Goal: Task Accomplishment & Management: Use online tool/utility

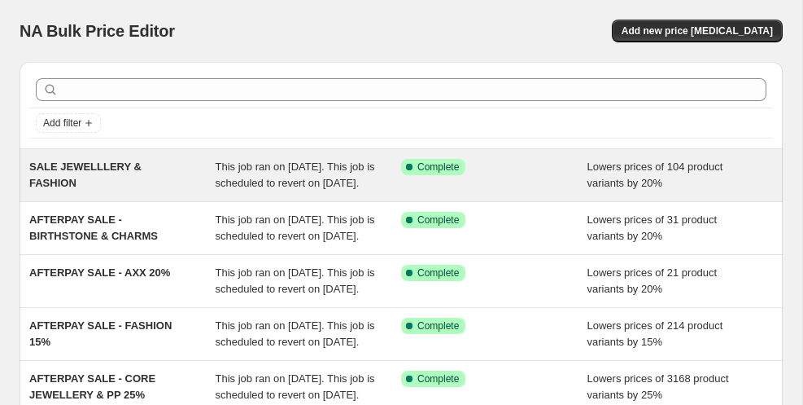
click at [129, 191] on div "SALE JEWELLLERY & FASHION" at bounding box center [122, 175] width 186 height 33
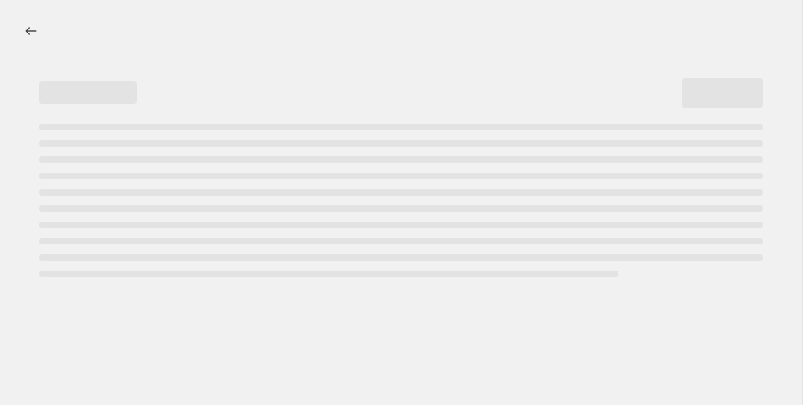
select select "percentage"
select select "vendor"
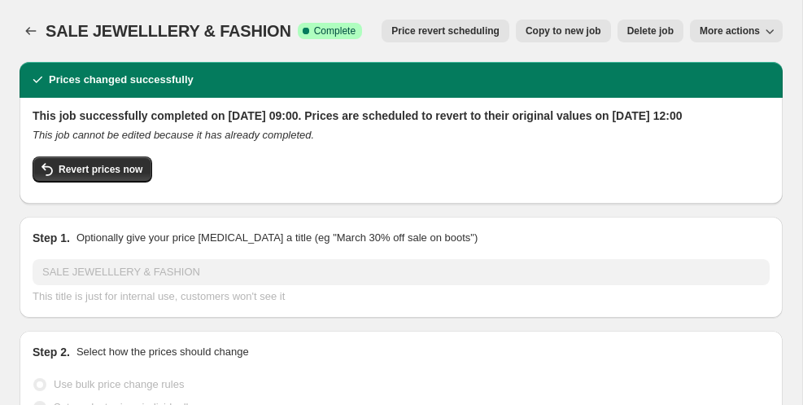
click at [428, 31] on span "Price revert scheduling" at bounding box center [446, 30] width 108 height 13
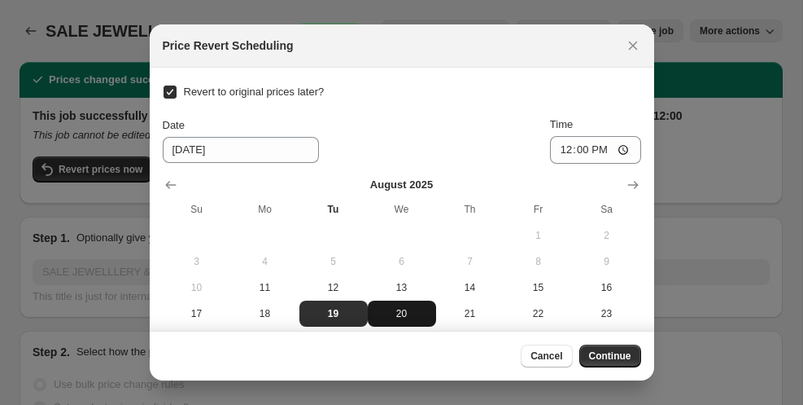
click at [407, 316] on span "20" at bounding box center [401, 313] width 55 height 13
type input "[DATE]"
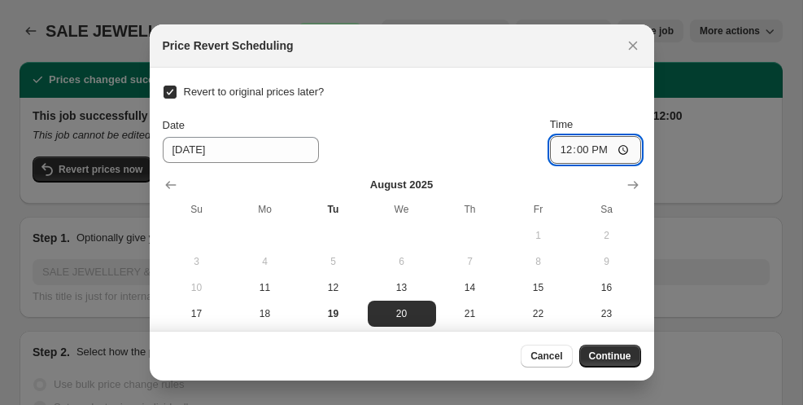
click at [569, 149] on input "12:00" at bounding box center [595, 150] width 91 height 28
type input "18:00"
click at [608, 104] on div "Revert to original prices later? Date [DATE] Time 18:00 [DATE] Su Mo Tu We Th F…" at bounding box center [402, 230] width 479 height 298
click at [606, 355] on span "Continue" at bounding box center [610, 355] width 42 height 13
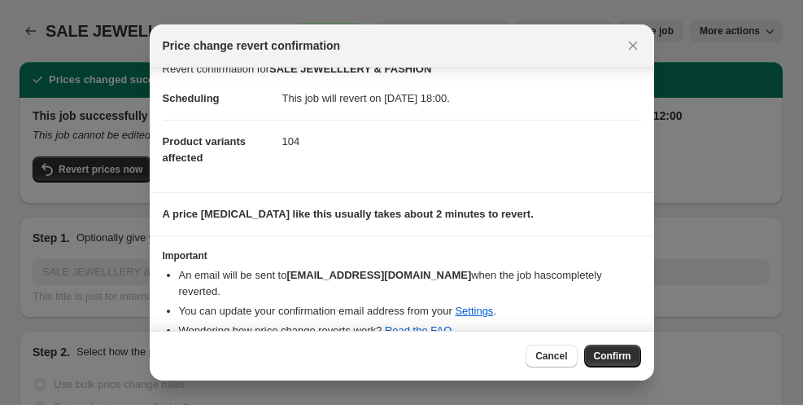
scroll to position [21, 0]
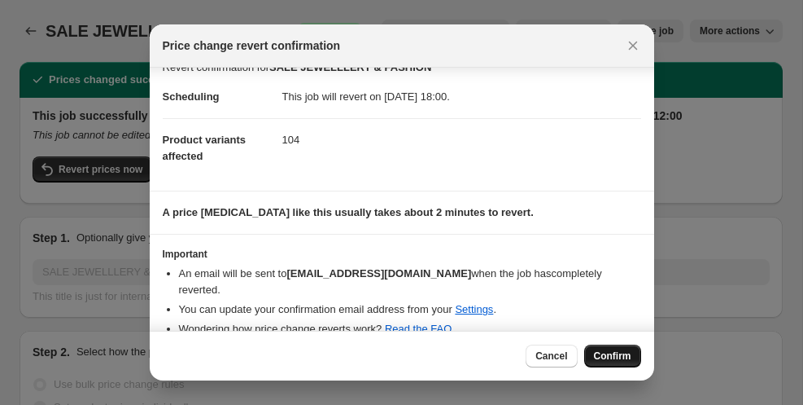
click at [608, 355] on span "Confirm" at bounding box center [612, 355] width 37 height 13
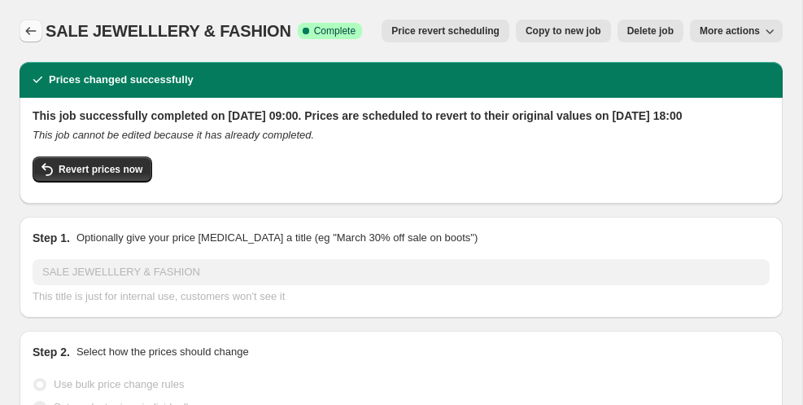
click at [27, 30] on icon "Price change jobs" at bounding box center [31, 31] width 11 height 8
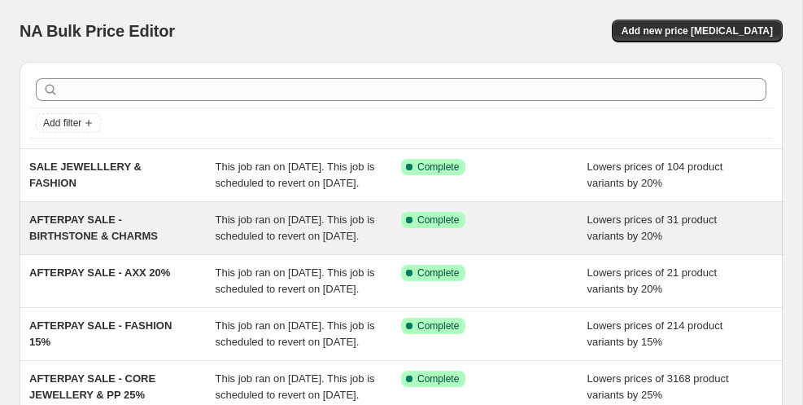
click at [396, 244] on div "This job ran on [DATE]. This job is scheduled to revert on [DATE]." at bounding box center [309, 228] width 186 height 33
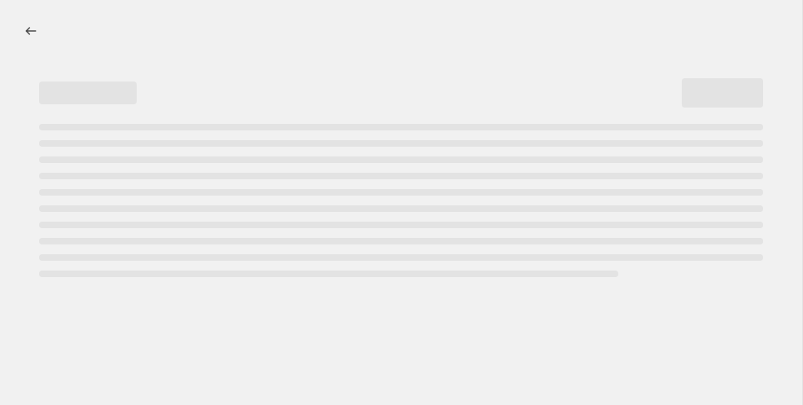
select select "percentage"
select select "vendor"
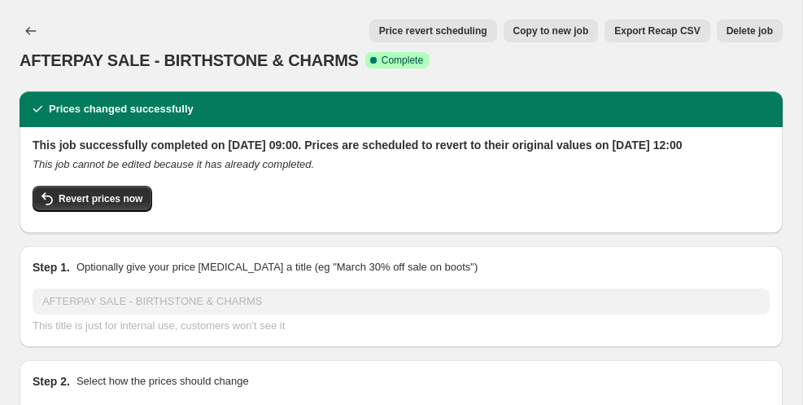
click at [437, 33] on span "Price revert scheduling" at bounding box center [433, 30] width 108 height 13
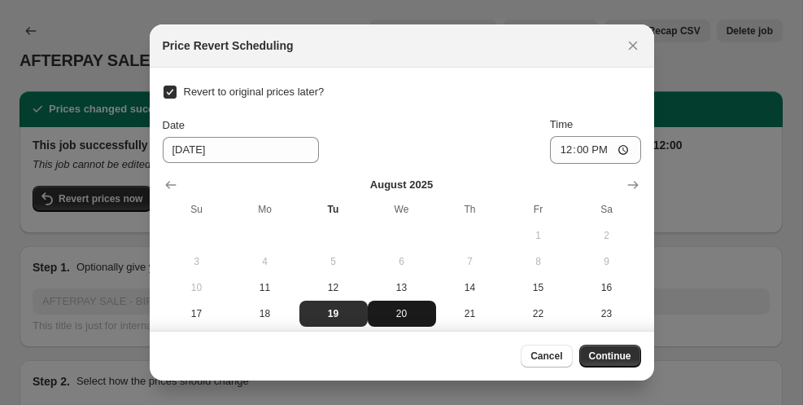
click at [402, 316] on span "20" at bounding box center [401, 313] width 55 height 13
type input "[DATE]"
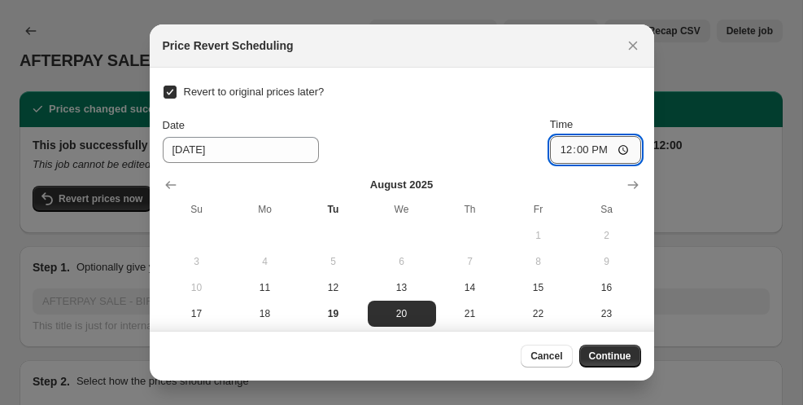
drag, startPoint x: 567, startPoint y: 151, endPoint x: 554, endPoint y: 151, distance: 13.0
click at [554, 151] on input "12:00" at bounding box center [595, 150] width 91 height 28
type input "18:00"
click at [583, 81] on div "Revert to original prices later? Date [DATE] Time 18:00 [DATE] Su Mo Tu We Th F…" at bounding box center [402, 230] width 479 height 298
click at [598, 354] on span "Continue" at bounding box center [610, 355] width 42 height 13
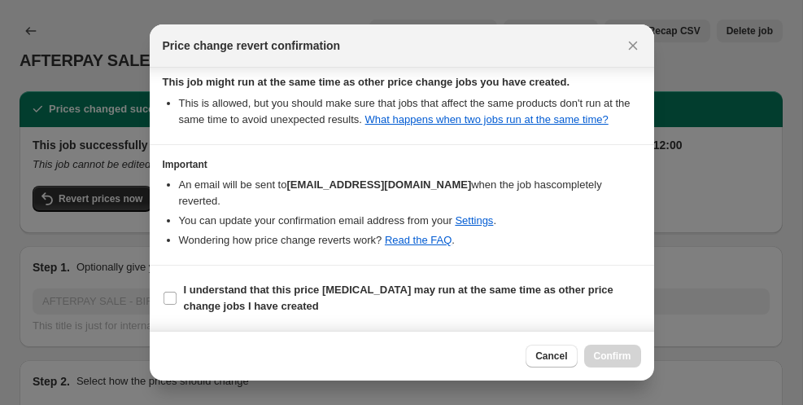
scroll to position [209, 0]
click at [178, 302] on label "I understand that this price [MEDICAL_DATA] may run at the same time as other p…" at bounding box center [402, 297] width 479 height 39
click at [177, 302] on input "I understand that this price [MEDICAL_DATA] may run at the same time as other p…" at bounding box center [170, 297] width 13 height 13
checkbox input "true"
click at [621, 357] on span "Confirm" at bounding box center [612, 355] width 37 height 13
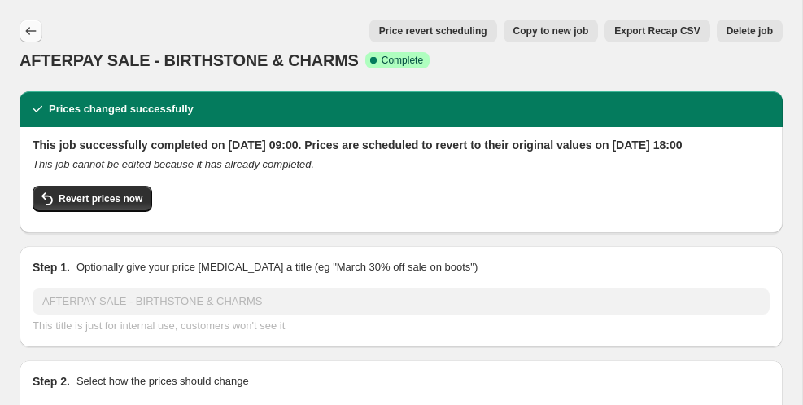
click at [30, 30] on icon "Price change jobs" at bounding box center [31, 31] width 16 height 16
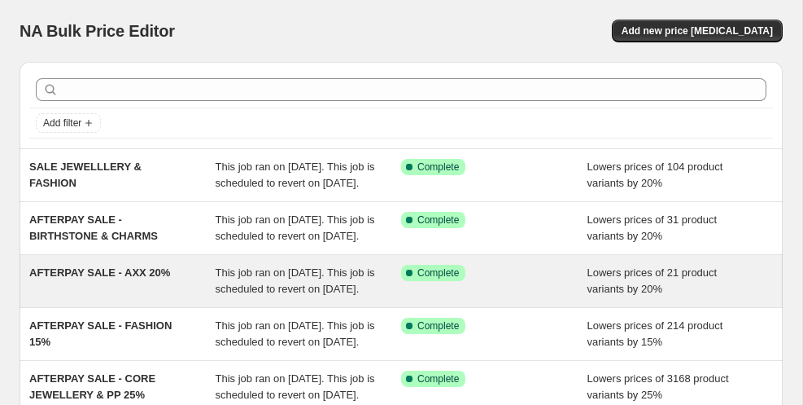
click at [153, 297] on div "AFTERPAY SALE - AXX 20%" at bounding box center [122, 281] width 186 height 33
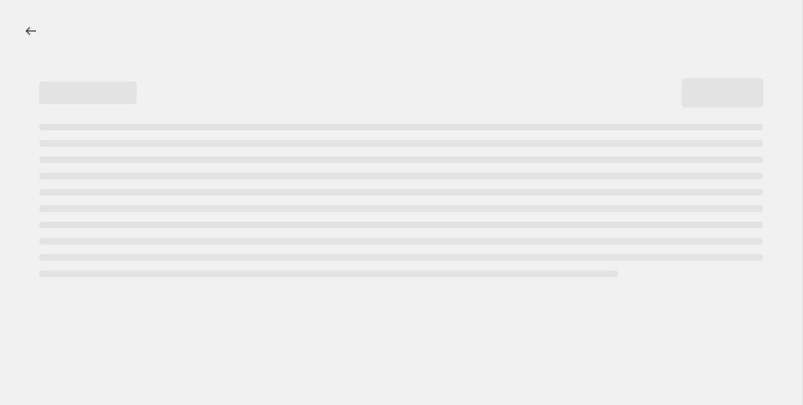
select select "percentage"
select select "vendor"
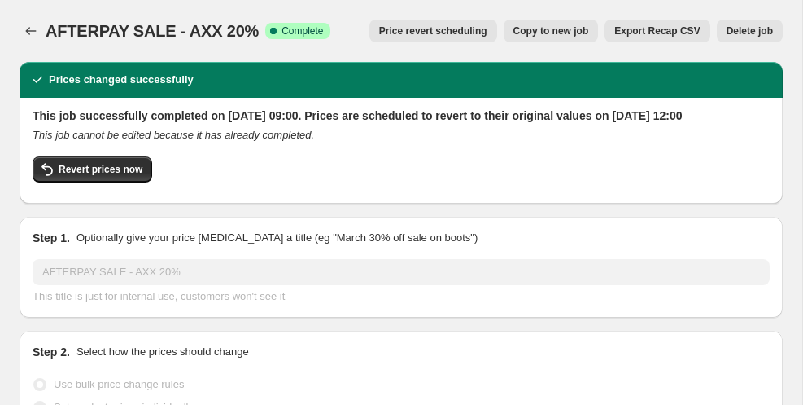
click at [453, 31] on span "Price revert scheduling" at bounding box center [433, 30] width 108 height 13
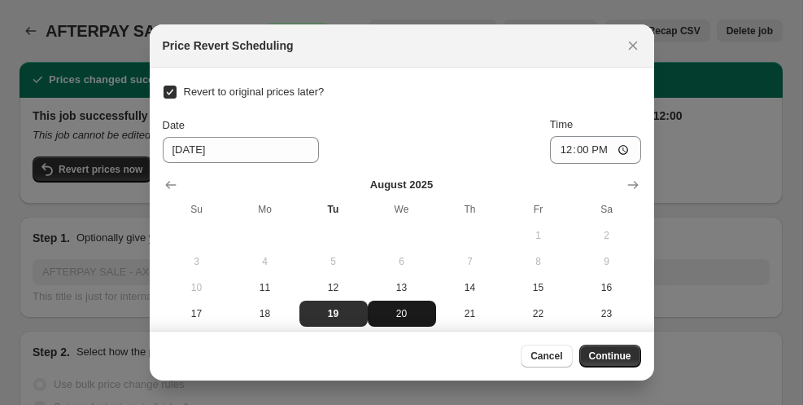
click at [405, 311] on span "20" at bounding box center [401, 313] width 55 height 13
type input "[DATE]"
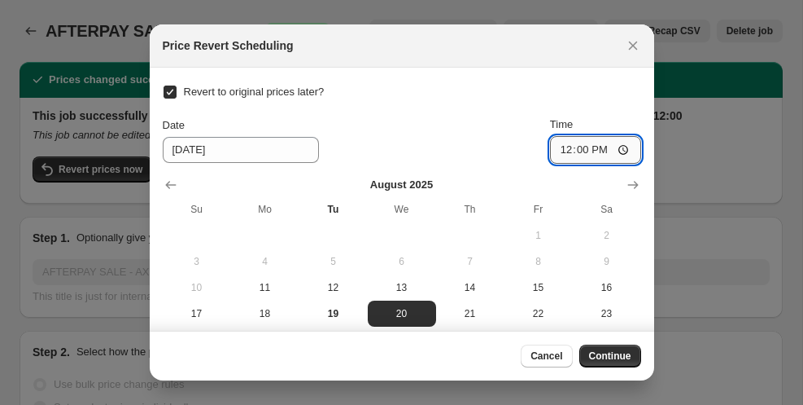
drag, startPoint x: 566, startPoint y: 150, endPoint x: 555, endPoint y: 151, distance: 10.6
click at [555, 151] on input "12:00" at bounding box center [595, 150] width 91 height 28
type input "18:00"
click at [608, 356] on span "Continue" at bounding box center [610, 355] width 42 height 13
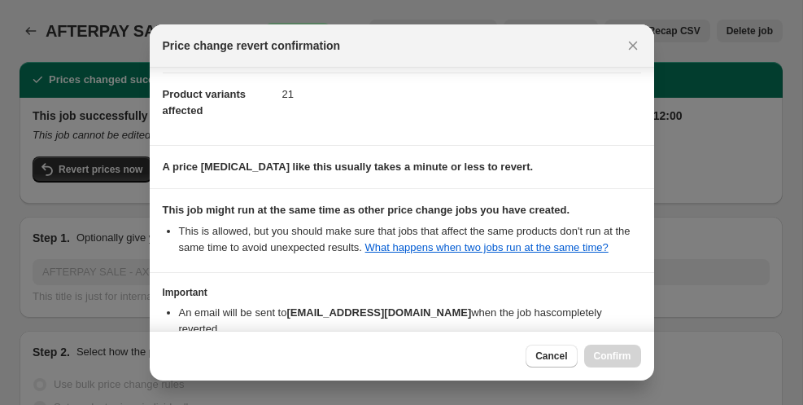
scroll to position [209, 0]
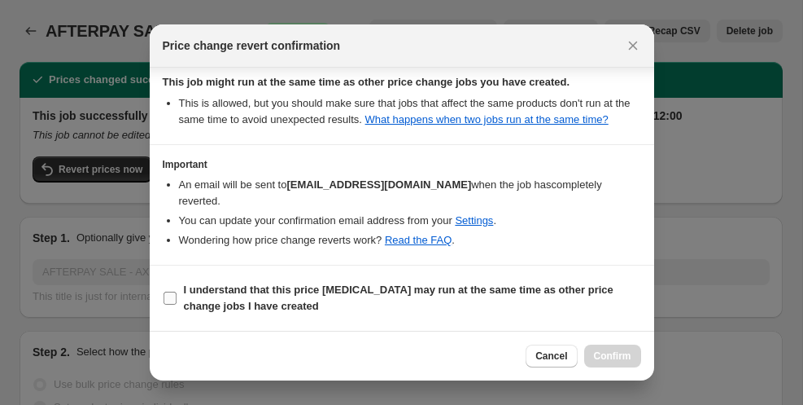
click at [200, 299] on span "I understand that this price [MEDICAL_DATA] may run at the same time as other p…" at bounding box center [413, 298] width 458 height 33
click at [177, 299] on input "I understand that this price [MEDICAL_DATA] may run at the same time as other p…" at bounding box center [170, 297] width 13 height 13
checkbox input "true"
click at [602, 361] on span "Confirm" at bounding box center [612, 355] width 37 height 13
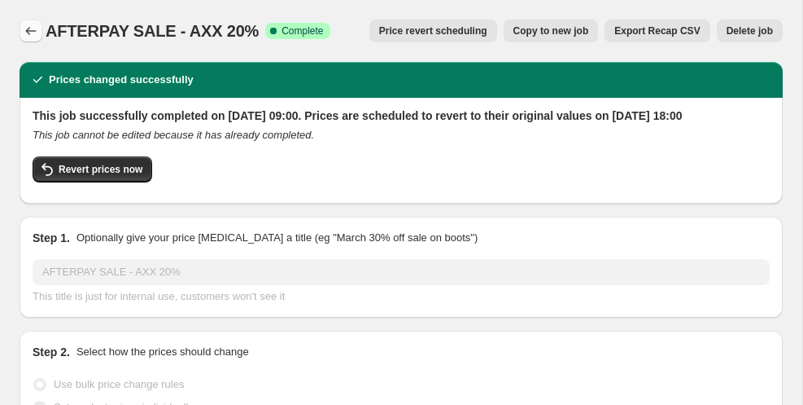
click at [33, 33] on icon "Price change jobs" at bounding box center [31, 31] width 16 height 16
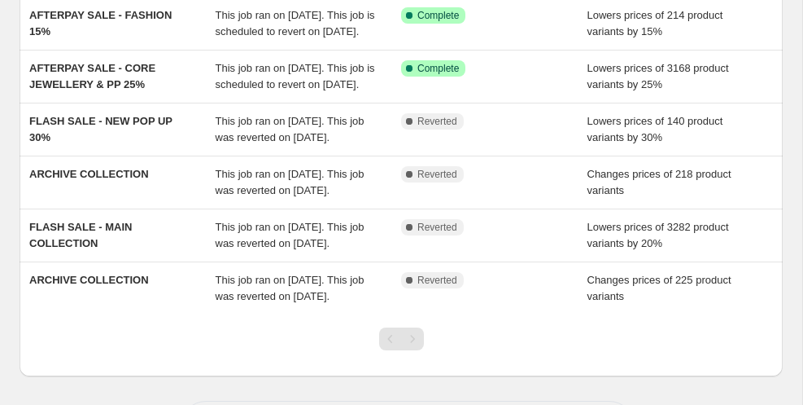
scroll to position [313, 0]
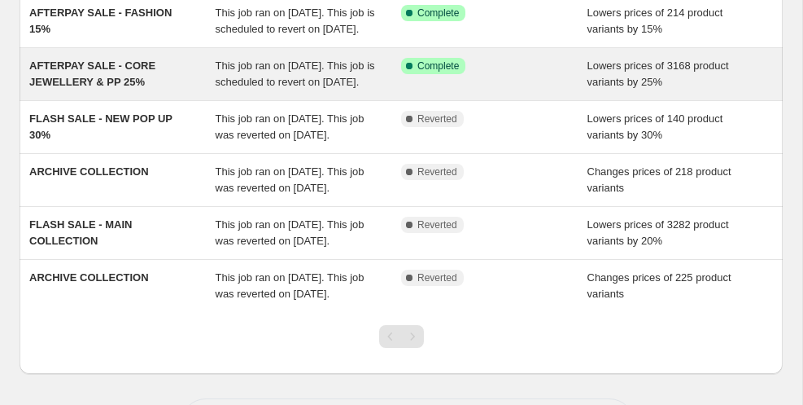
click at [173, 90] on div "AFTERPAY SALE - CORE JEWELLERY & PP 25%" at bounding box center [122, 74] width 186 height 33
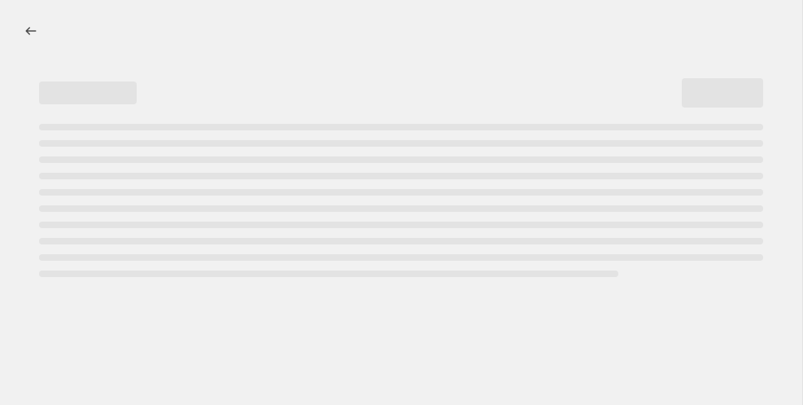
select select "percentage"
select select "vendor"
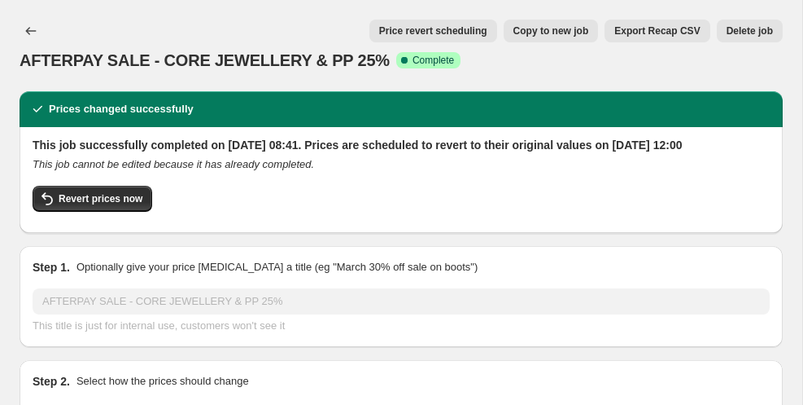
click at [424, 23] on button "Price revert scheduling" at bounding box center [434, 31] width 128 height 23
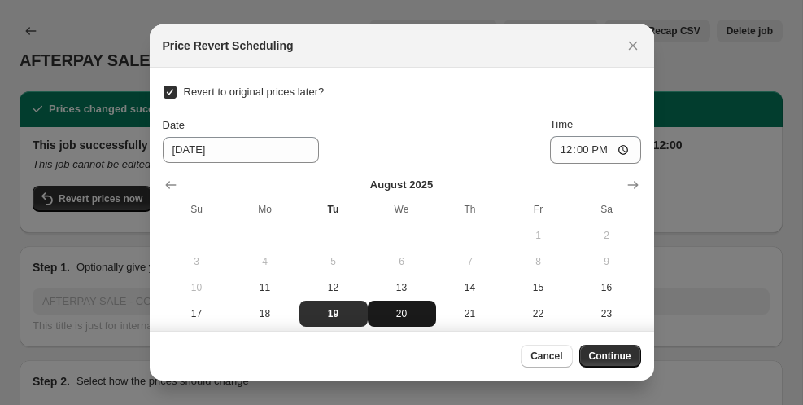
click at [400, 310] on span "20" at bounding box center [401, 313] width 55 height 13
type input "[DATE]"
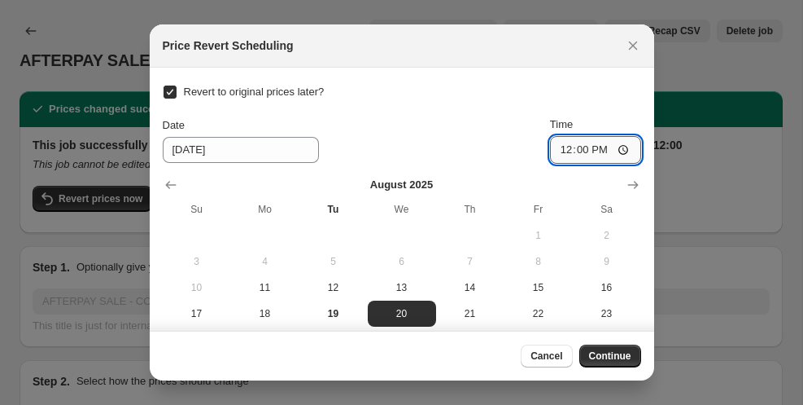
click at [558, 149] on input "12:00" at bounding box center [595, 150] width 91 height 28
type input "18:00"
click at [611, 352] on span "Continue" at bounding box center [610, 355] width 42 height 13
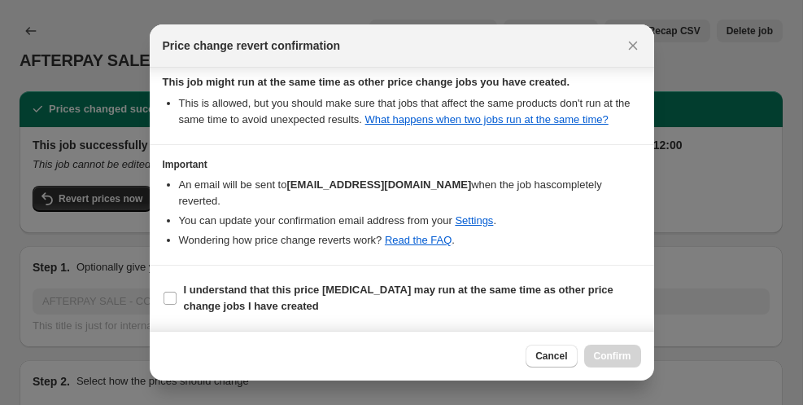
scroll to position [209, 0]
click at [217, 295] on b "I understand that this price [MEDICAL_DATA] may run at the same time as other p…" at bounding box center [399, 297] width 430 height 28
click at [177, 295] on input "I understand that this price [MEDICAL_DATA] may run at the same time as other p…" at bounding box center [170, 297] width 13 height 13
checkbox input "true"
click at [607, 360] on span "Confirm" at bounding box center [612, 355] width 37 height 13
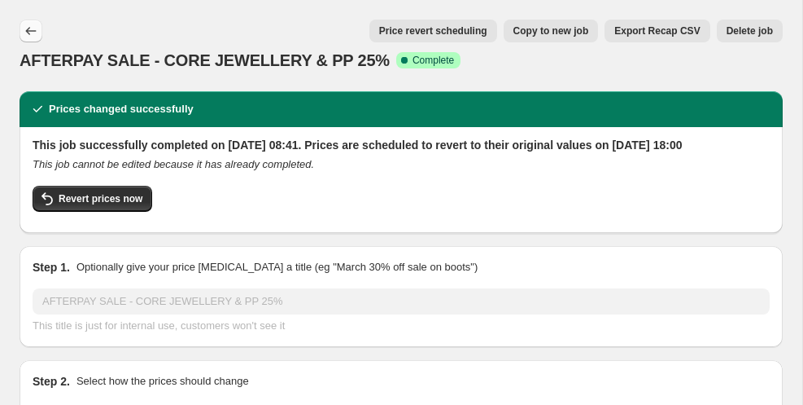
click at [25, 33] on icon "Price change jobs" at bounding box center [31, 31] width 16 height 16
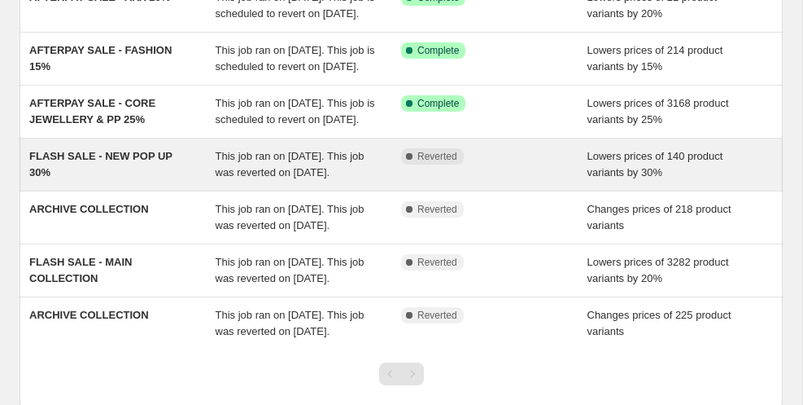
scroll to position [269, 0]
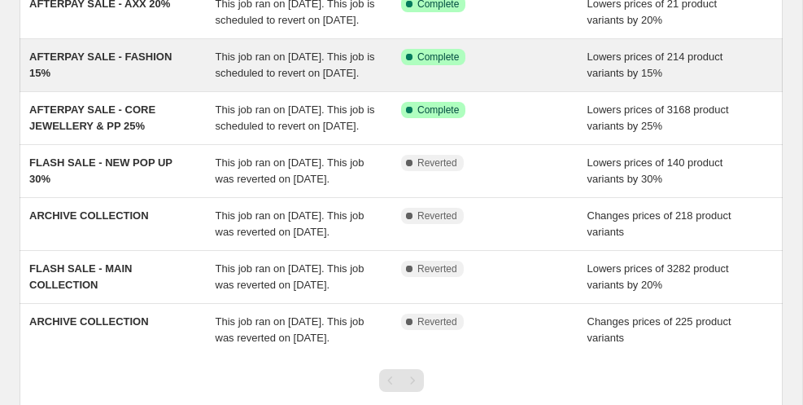
click at [265, 81] on div "This job ran on [DATE]. This job is scheduled to revert on [DATE]." at bounding box center [309, 65] width 186 height 33
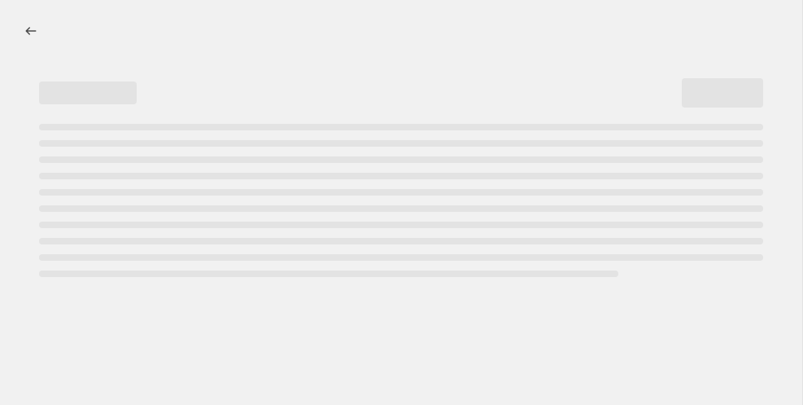
select select "percentage"
select select "vendor"
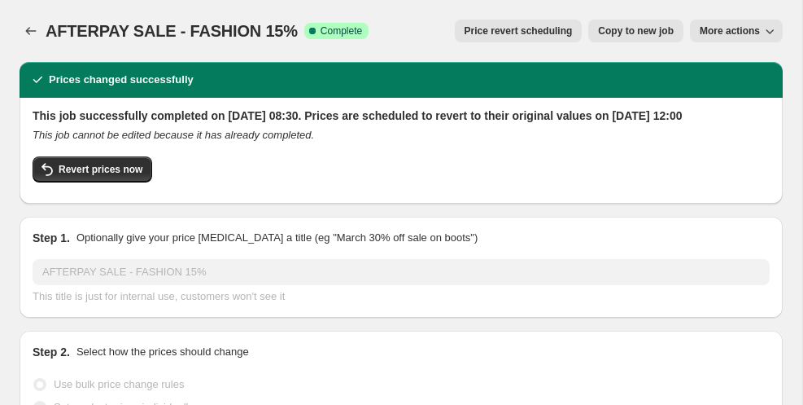
click at [498, 35] on span "Price revert scheduling" at bounding box center [519, 30] width 108 height 13
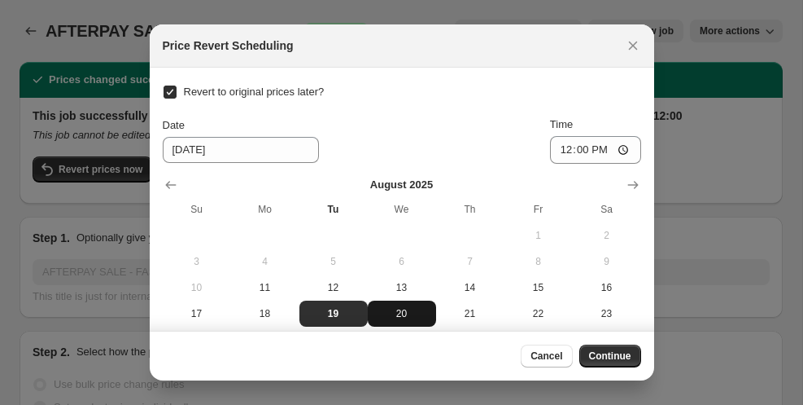
click at [396, 309] on span "20" at bounding box center [401, 313] width 55 height 13
type input "[DATE]"
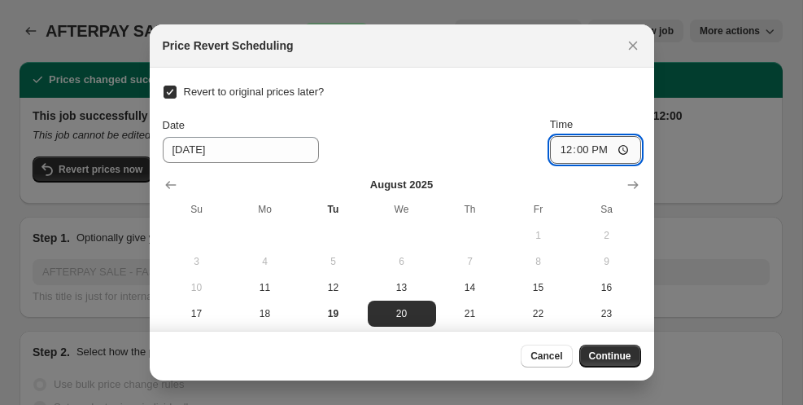
drag, startPoint x: 567, startPoint y: 148, endPoint x: 554, endPoint y: 149, distance: 13.1
click at [555, 149] on input "12:00" at bounding box center [595, 150] width 91 height 28
type input "18:00"
click at [605, 359] on span "Continue" at bounding box center [610, 355] width 42 height 13
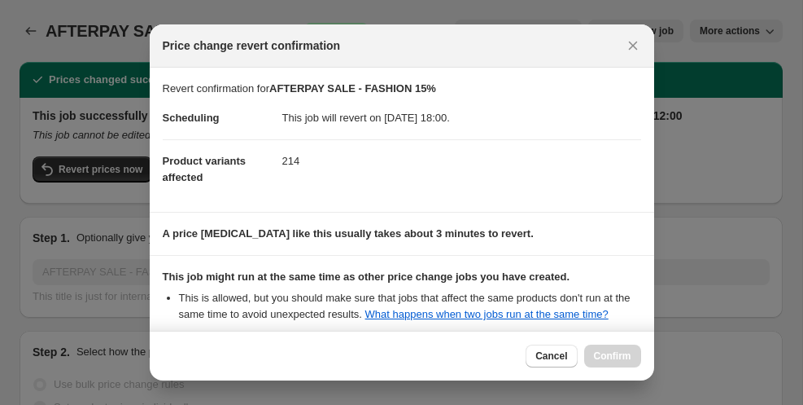
scroll to position [209, 0]
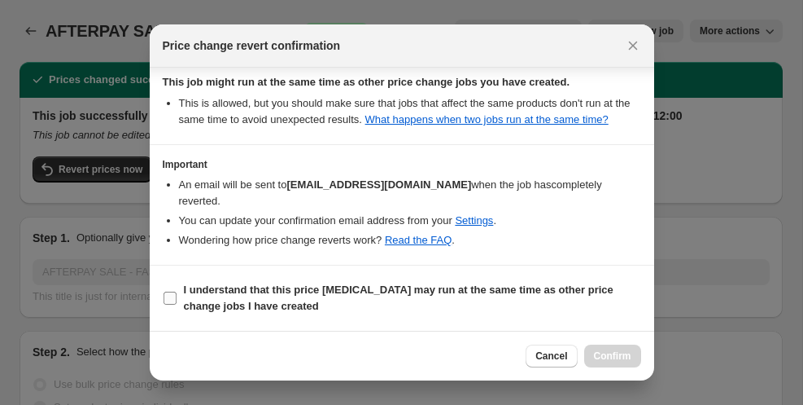
click at [263, 287] on b "I understand that this price [MEDICAL_DATA] may run at the same time as other p…" at bounding box center [399, 297] width 430 height 28
click at [177, 291] on input "I understand that this price [MEDICAL_DATA] may run at the same time as other p…" at bounding box center [170, 297] width 13 height 13
checkbox input "true"
click at [602, 358] on span "Confirm" at bounding box center [612, 355] width 37 height 13
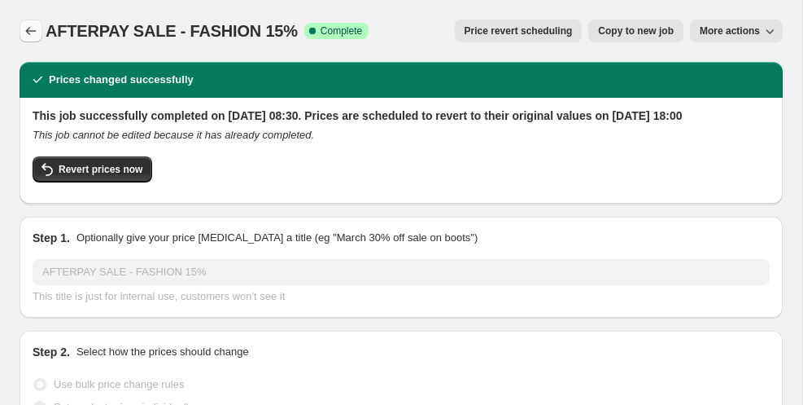
click at [33, 31] on icon "Price change jobs" at bounding box center [31, 31] width 16 height 16
